Goal: Task Accomplishment & Management: Manage account settings

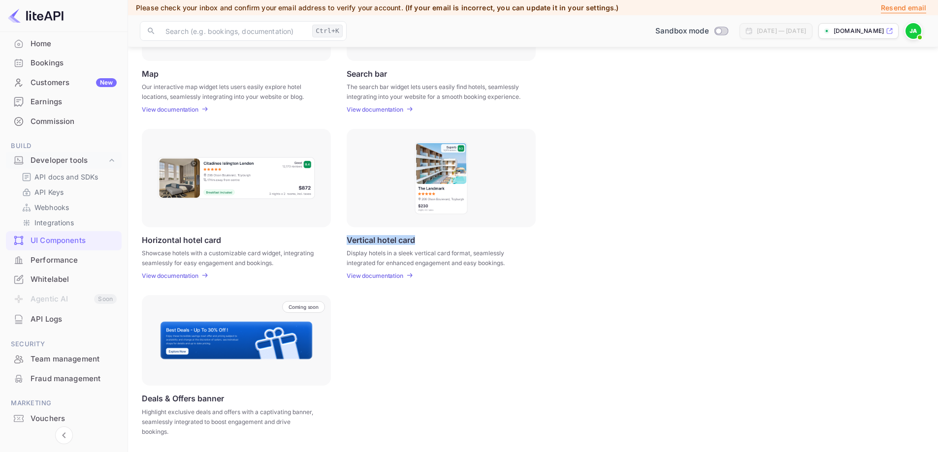
scroll to position [83, 0]
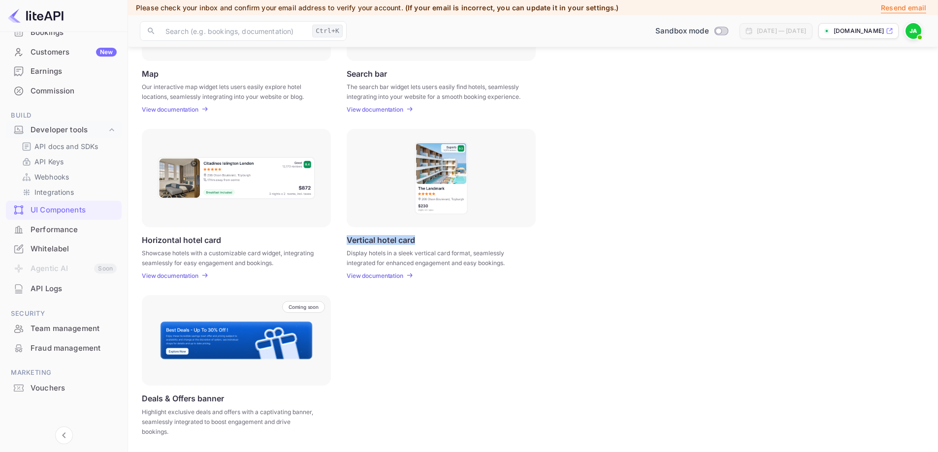
click at [52, 245] on div "Whitelabel" at bounding box center [74, 249] width 86 height 11
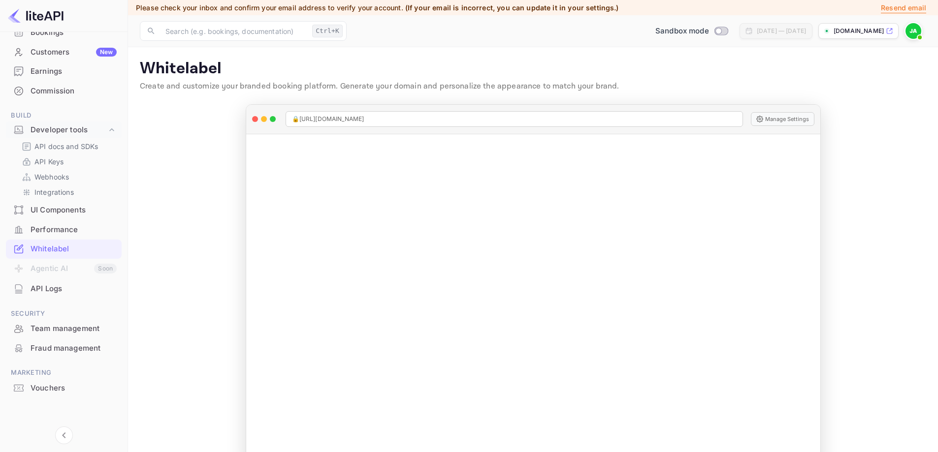
scroll to position [26, 0]
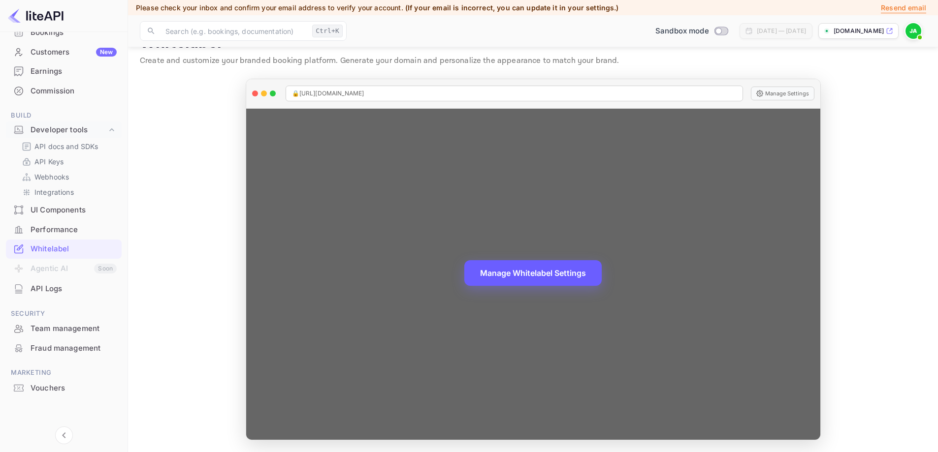
click at [531, 278] on button "Manage Whitelabel Settings" at bounding box center [532, 273] width 137 height 26
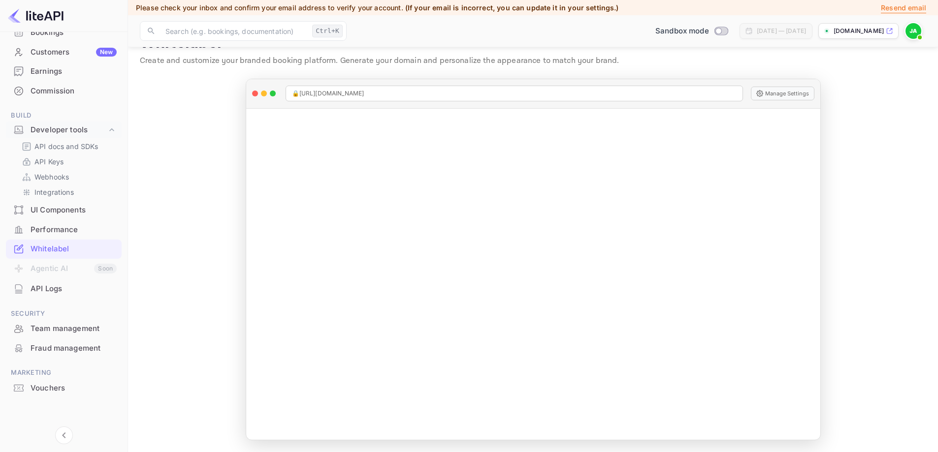
scroll to position [18, 0]
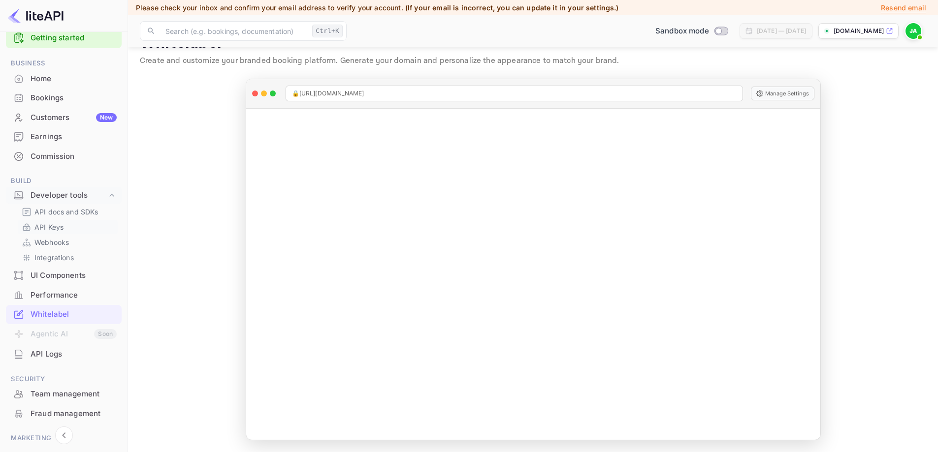
click at [50, 228] on p "API Keys" at bounding box center [48, 227] width 29 height 10
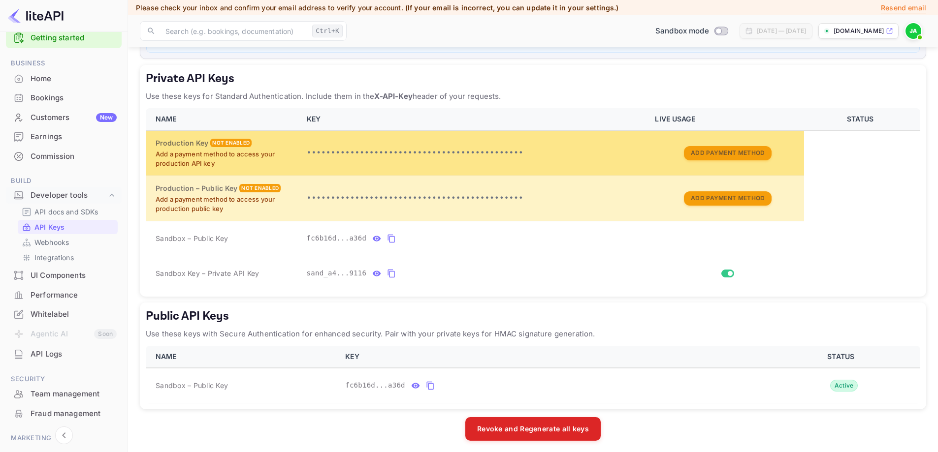
scroll to position [154, 0]
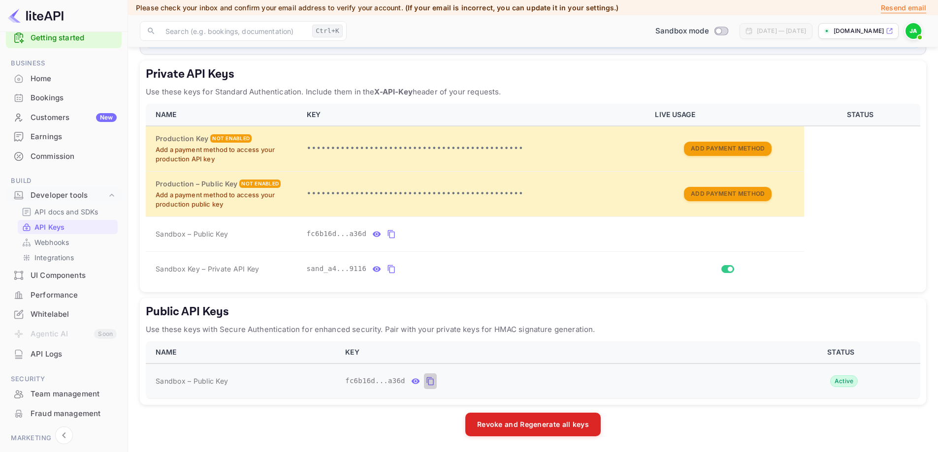
click at [426, 381] on icon "public api keys table" at bounding box center [430, 382] width 9 height 12
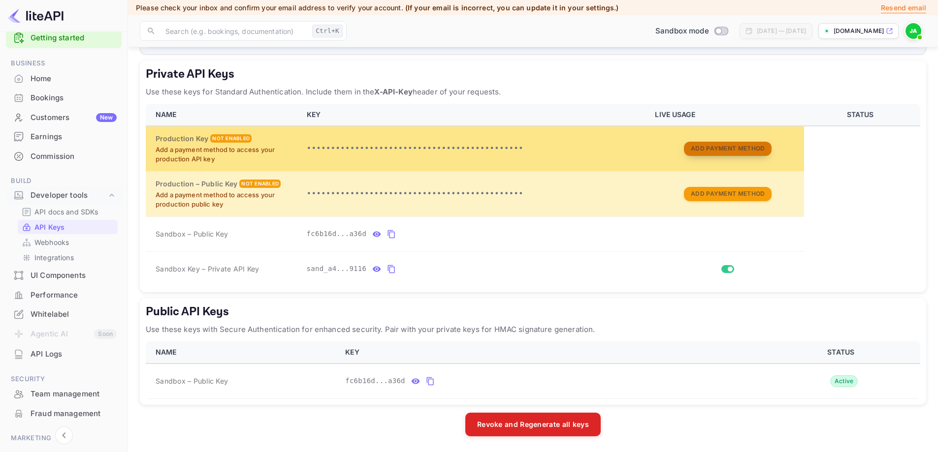
click at [706, 149] on button "Add Payment Method" at bounding box center [728, 149] width 88 height 14
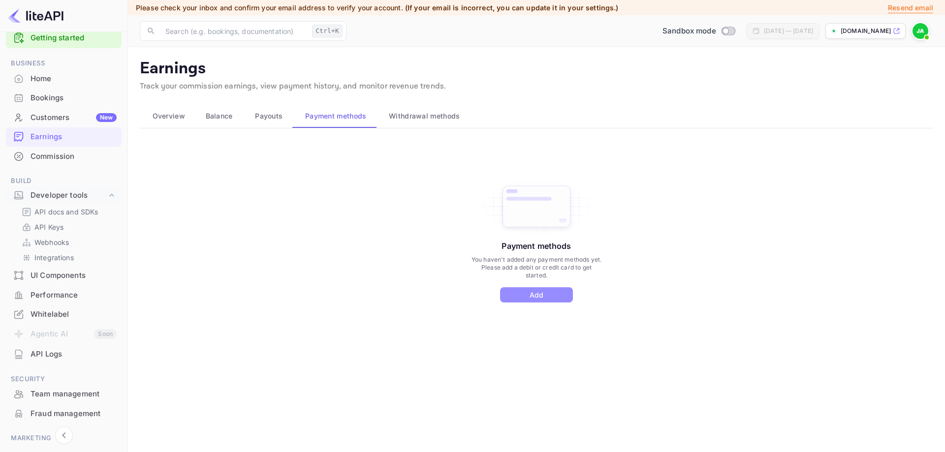
click at [524, 291] on button "Add" at bounding box center [536, 294] width 73 height 15
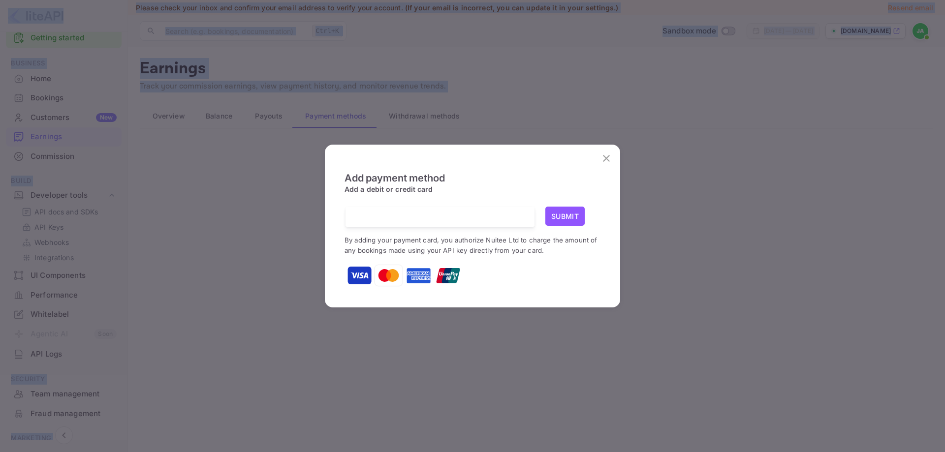
click at [527, 287] on div "Add payment method Add a debit or credit card Submit By adding your payment car…" at bounding box center [473, 225] width 276 height 145
click at [555, 273] on div at bounding box center [473, 275] width 256 height 25
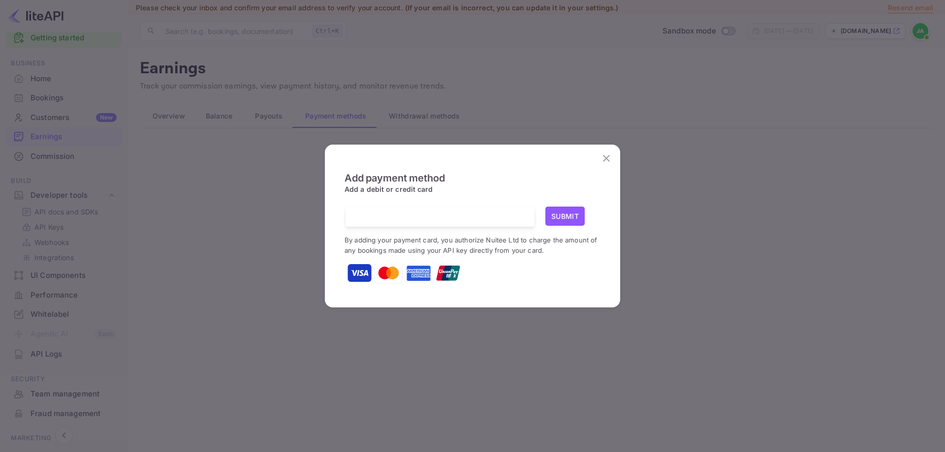
scroll to position [1, 0]
click at [608, 159] on icon "close" at bounding box center [607, 159] width 12 height 12
